Goal: Transaction & Acquisition: Download file/media

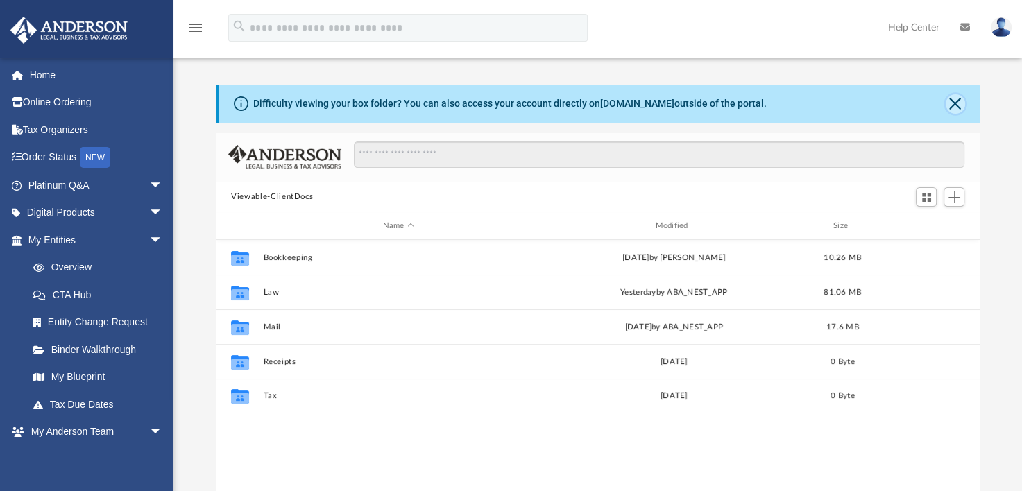
click at [957, 103] on button "Close" at bounding box center [954, 103] width 19 height 19
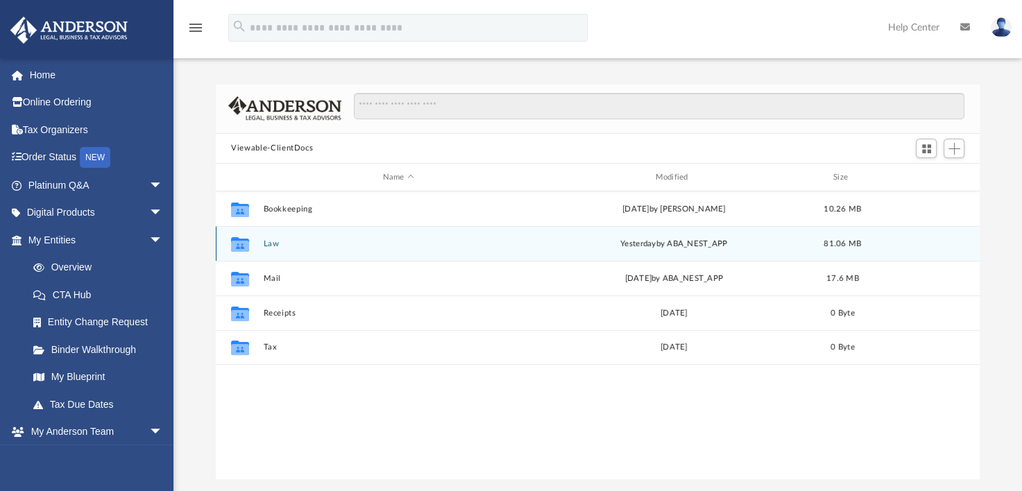
click at [257, 240] on div "Collaborated Folder" at bounding box center [240, 244] width 35 height 22
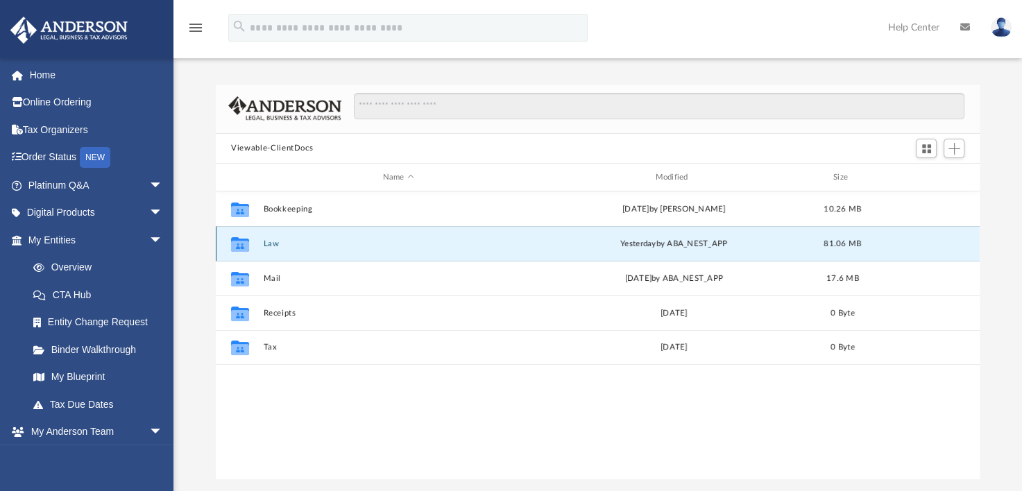
click at [268, 244] on button "Law" at bounding box center [399, 243] width 270 height 9
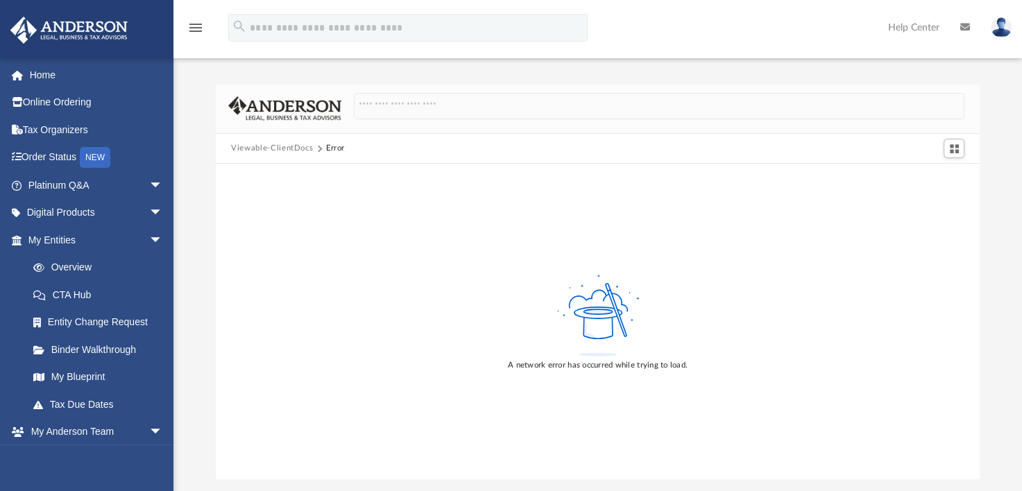
click at [269, 147] on button "Viewable-ClientDocs" at bounding box center [272, 148] width 82 height 12
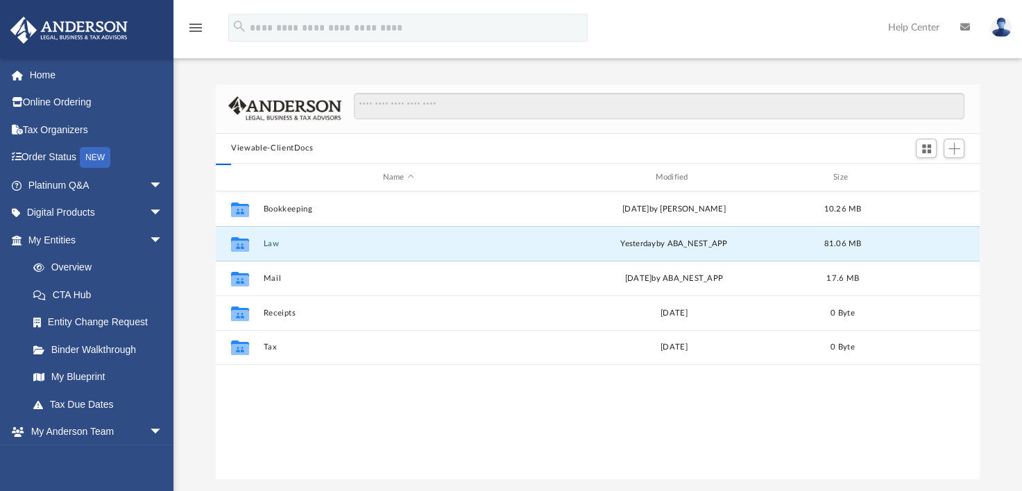
scroll to position [304, 752]
click at [274, 241] on button "Law" at bounding box center [399, 243] width 270 height 9
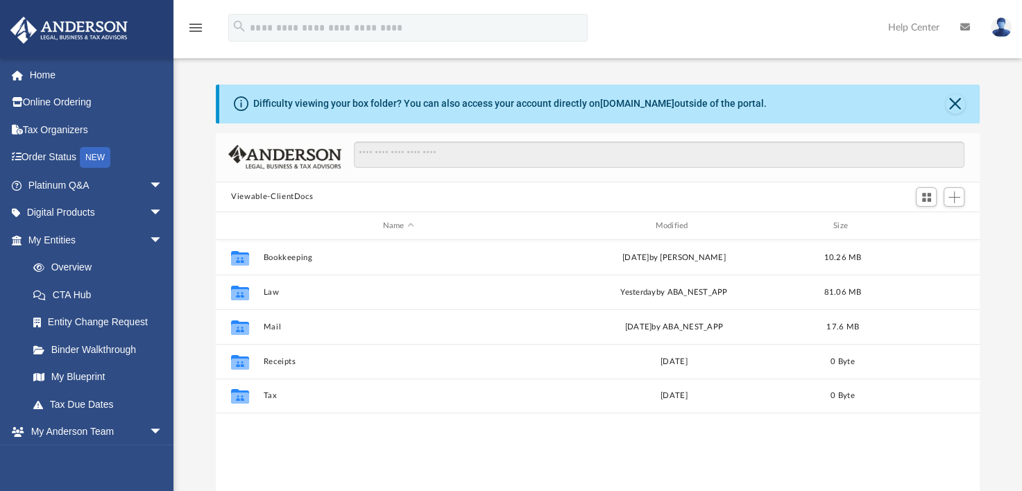
scroll to position [304, 752]
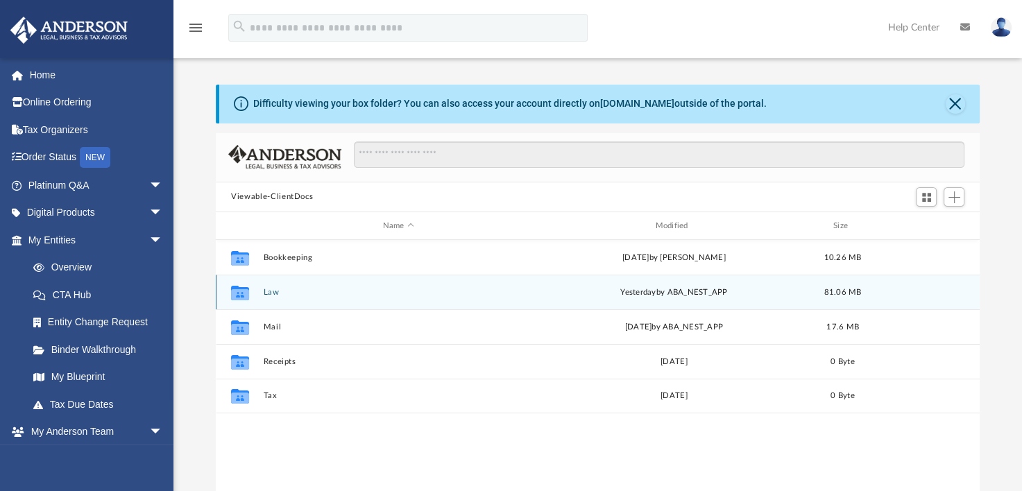
click at [277, 295] on button "Law" at bounding box center [399, 292] width 270 height 9
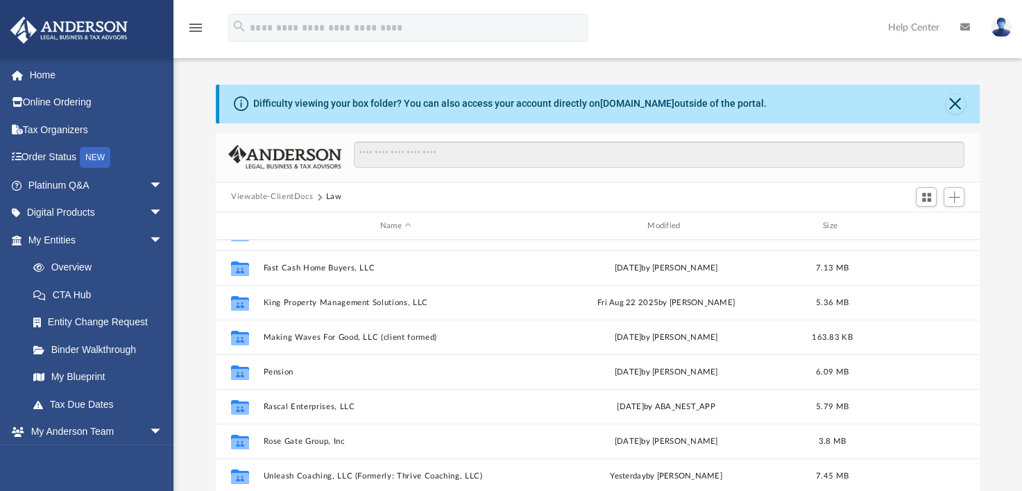
scroll to position [208, 0]
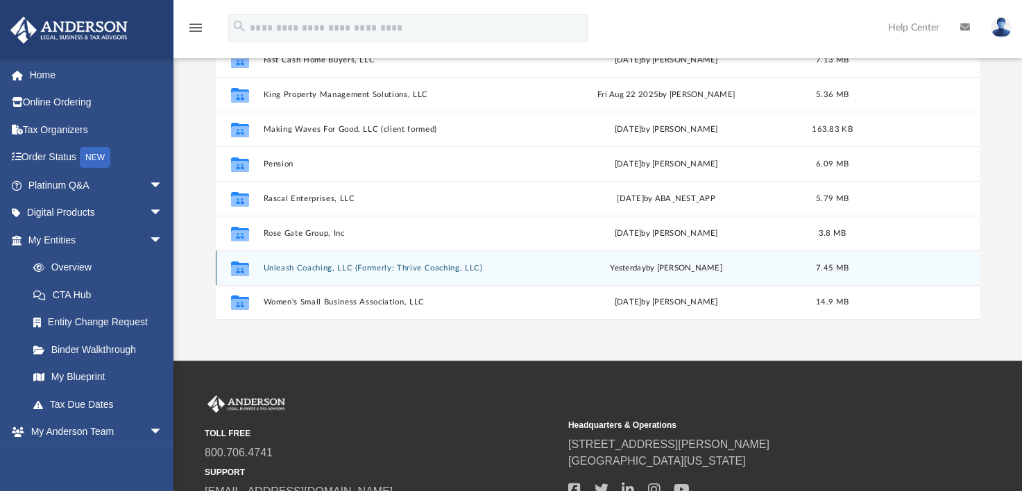
click at [317, 264] on button "Unleash Coaching, LLC (Formerly: Thrive Coaching, LLC)" at bounding box center [396, 268] width 264 height 9
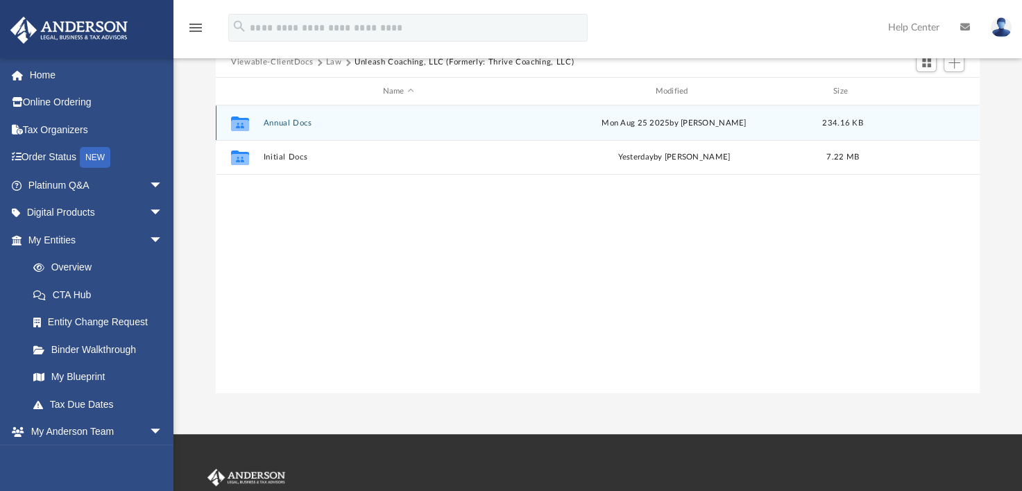
scroll to position [69, 0]
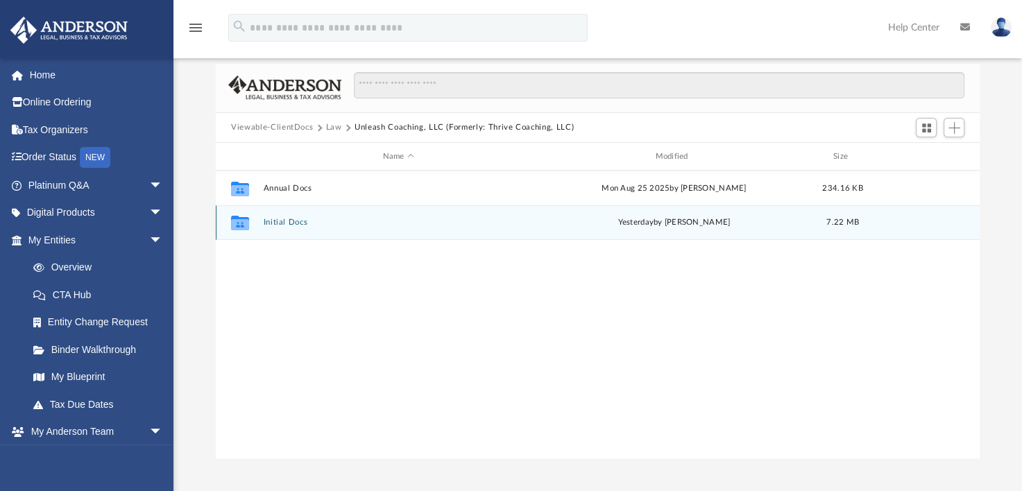
click at [285, 221] on button "Initial Docs" at bounding box center [399, 222] width 270 height 9
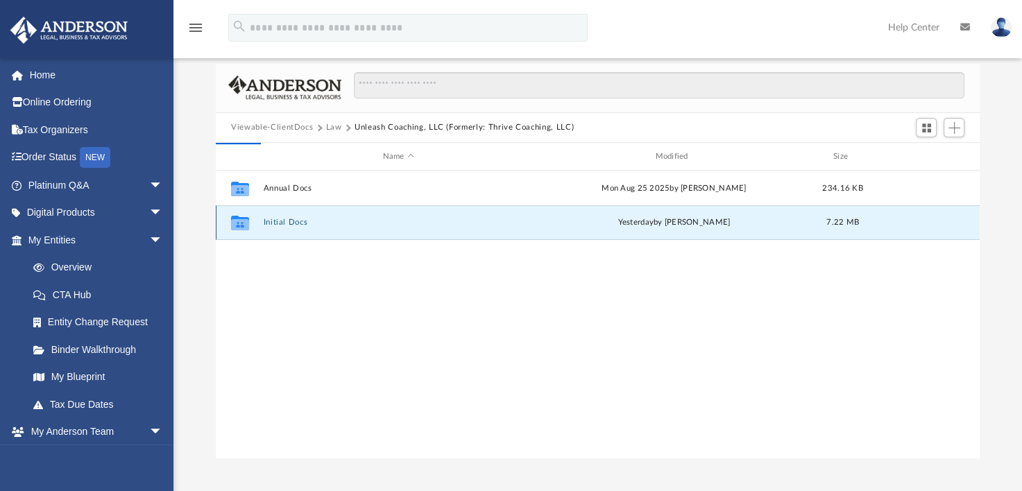
click at [285, 221] on button "Initial Docs" at bounding box center [399, 222] width 270 height 9
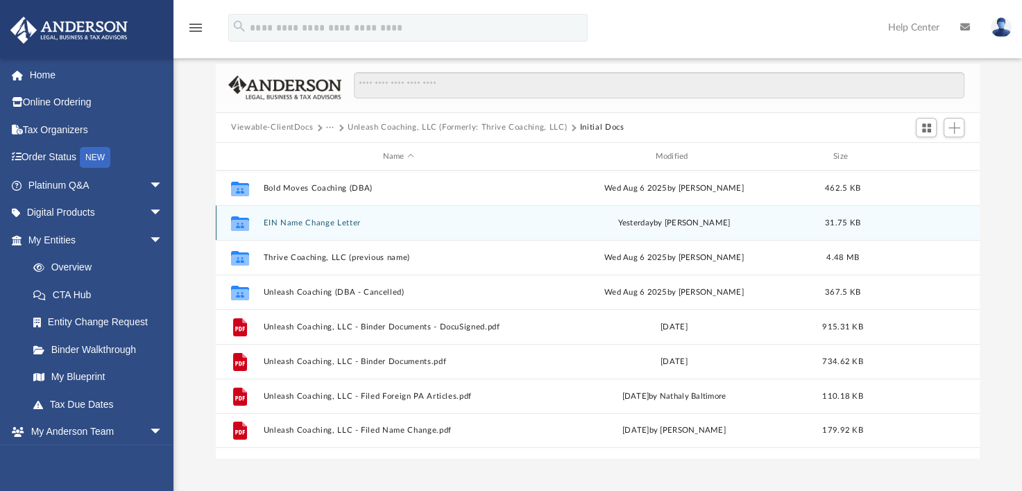
click at [300, 229] on div "Collaborated Folder EIN Name Change Letter [DATE] by [PERSON_NAME] 31.75 KB" at bounding box center [598, 222] width 764 height 35
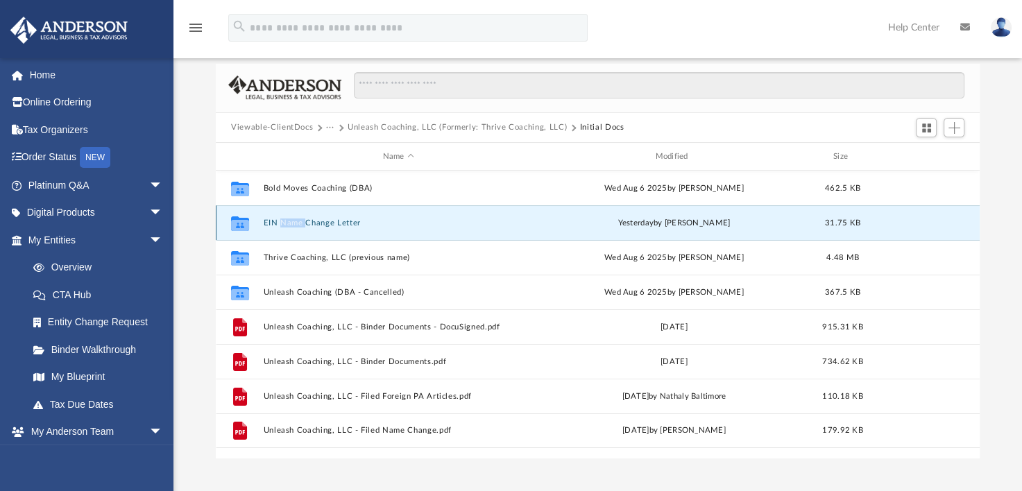
click at [300, 229] on div "Collaborated Folder EIN Name Change Letter [DATE] by [PERSON_NAME] 31.75 KB" at bounding box center [598, 222] width 764 height 35
drag, startPoint x: 300, startPoint y: 229, endPoint x: 279, endPoint y: 219, distance: 22.3
click at [279, 219] on button "EIN Name Change Letter" at bounding box center [399, 222] width 270 height 9
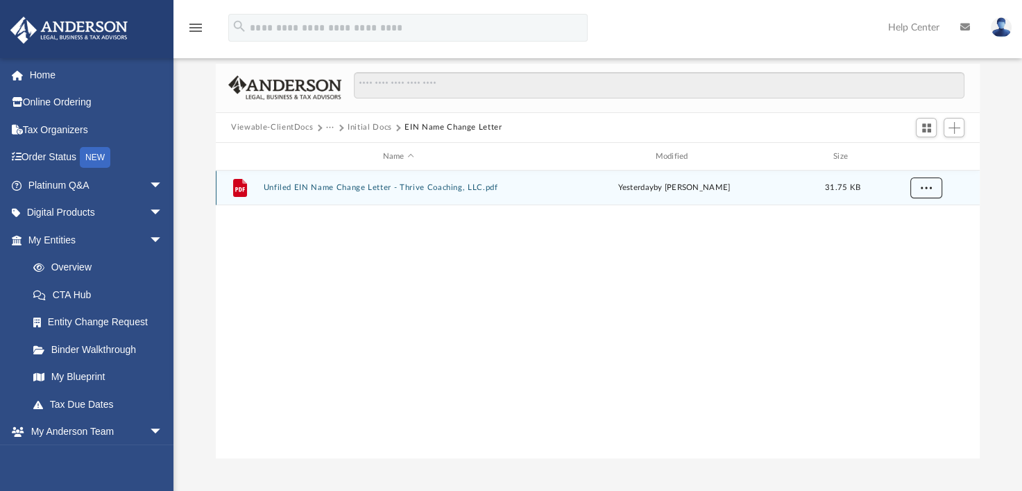
click at [921, 185] on span "More options" at bounding box center [925, 188] width 11 height 8
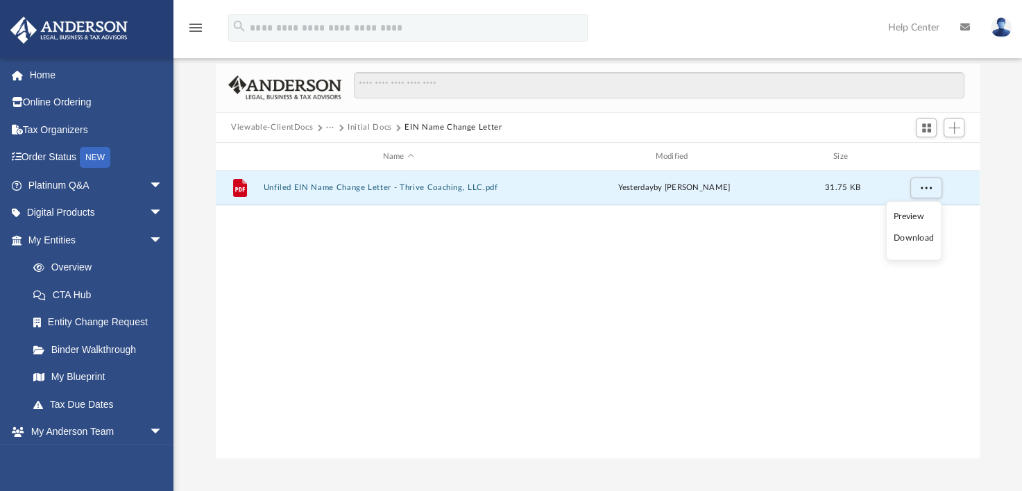
click at [919, 239] on li "Download" at bounding box center [913, 238] width 40 height 15
